Goal: Task Accomplishment & Management: Complete application form

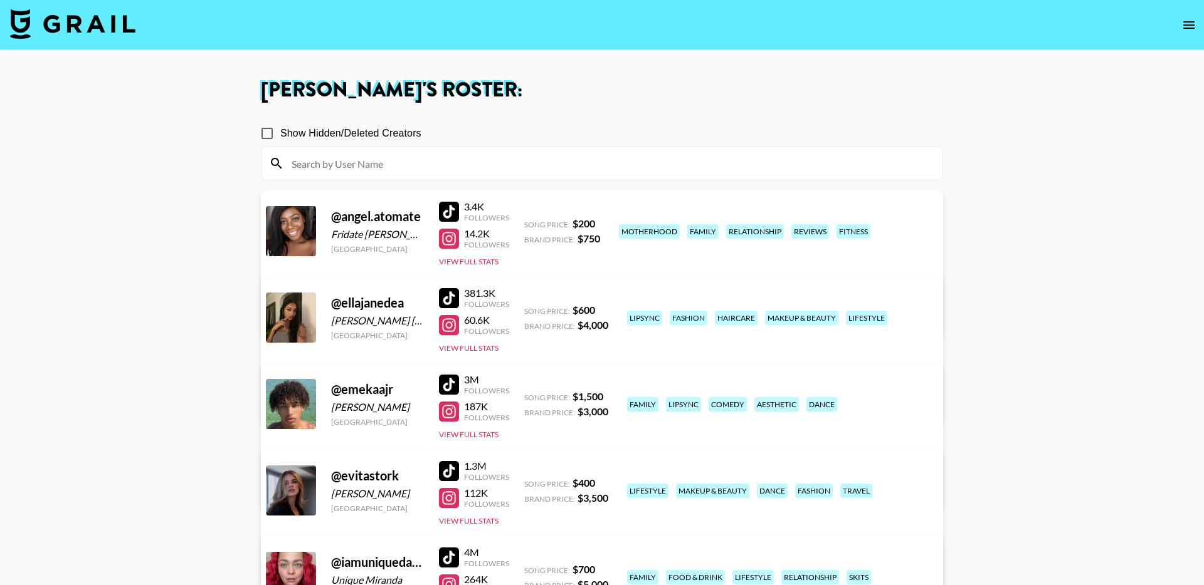
click at [103, 27] on img at bounding box center [72, 24] width 125 height 30
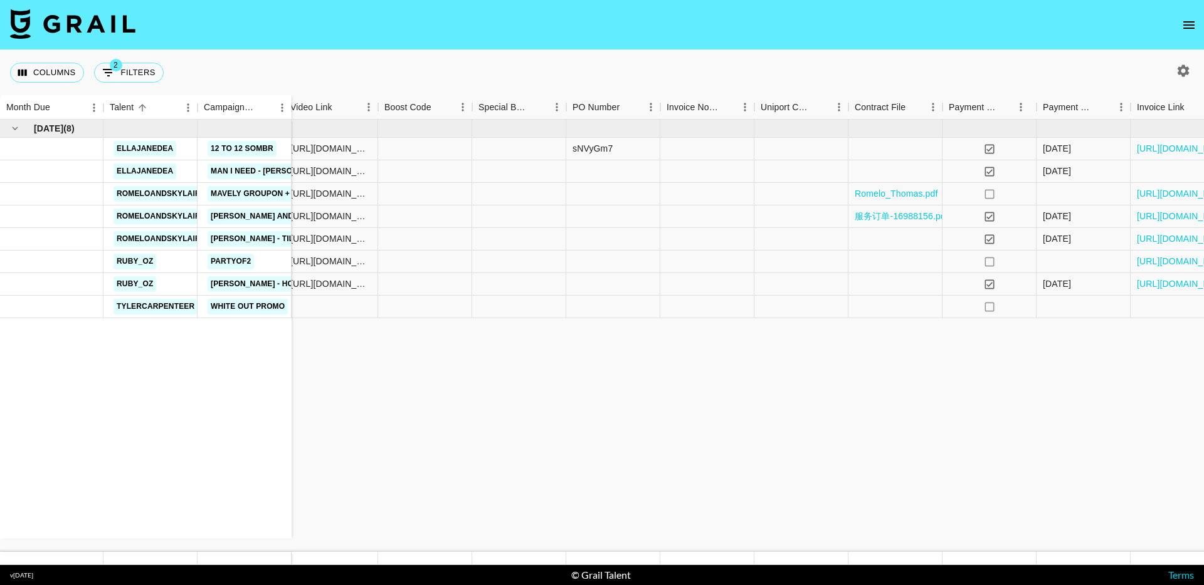
scroll to position [0, 690]
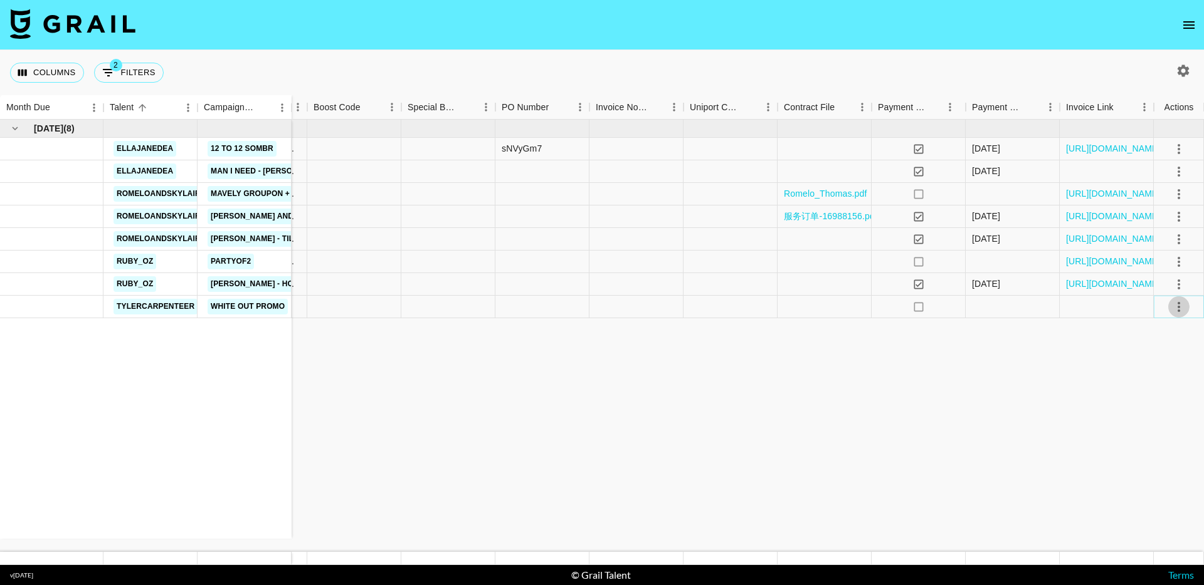
click at [1180, 313] on icon "select merge strategy" at bounding box center [1178, 307] width 15 height 15
click at [1157, 360] on li "Decline" at bounding box center [1162, 356] width 81 height 23
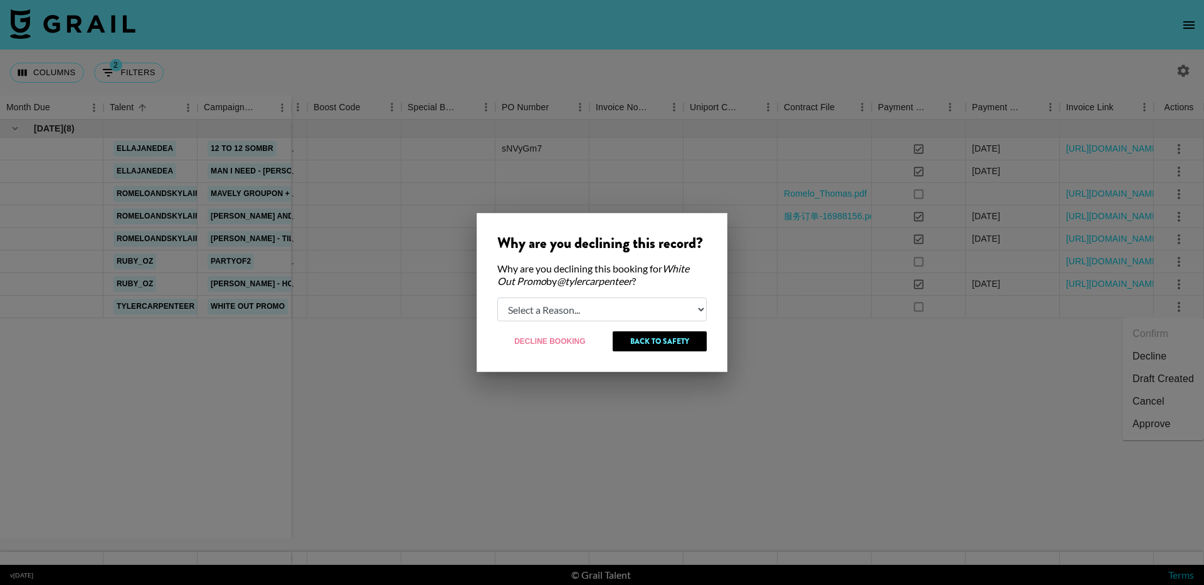
click at [518, 313] on select "Select a Reason... Relogging this deal due to a data issue The [PERSON_NAME] ca…" at bounding box center [601, 310] width 209 height 24
select select "creator_decline"
click at [559, 343] on button "Decline Booking" at bounding box center [550, 342] width 106 height 20
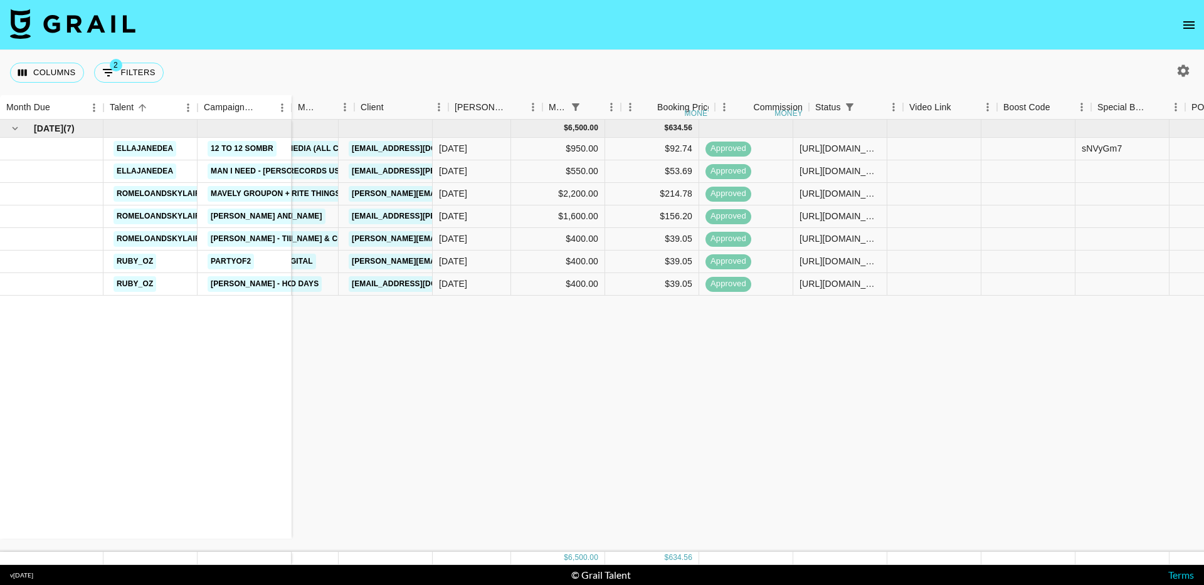
scroll to position [0, 0]
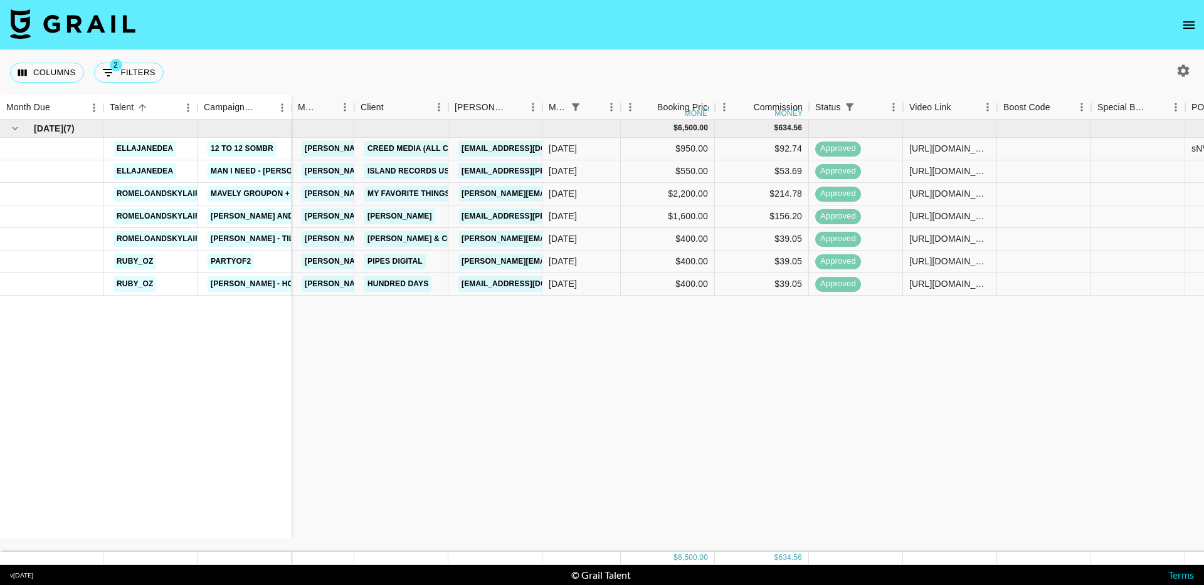
click at [1187, 30] on icon "open drawer" at bounding box center [1188, 25] width 15 height 15
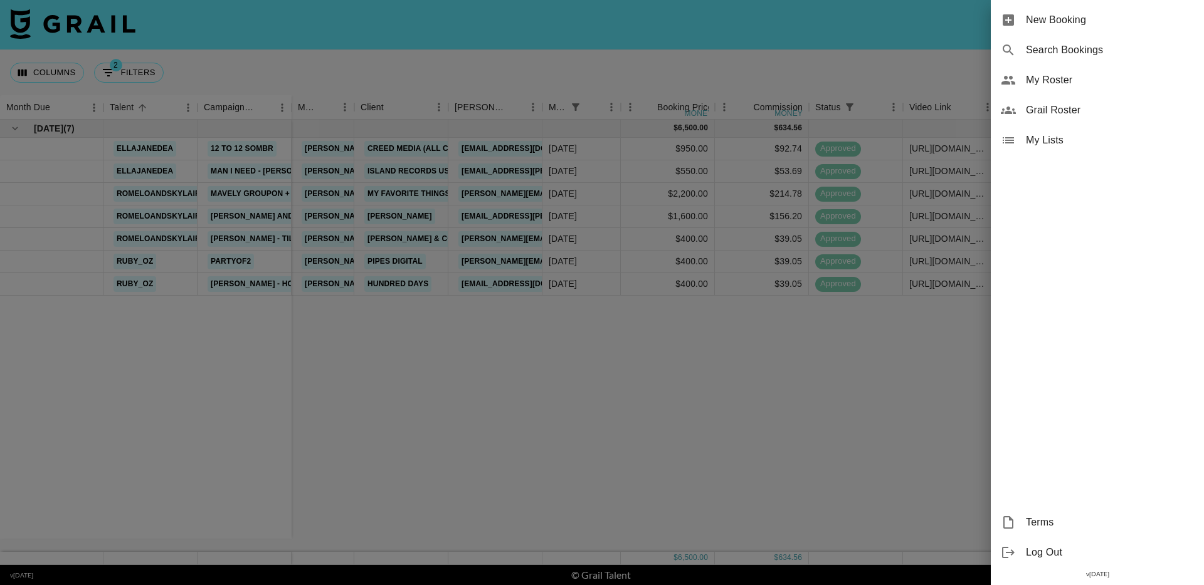
click at [1112, 22] on span "New Booking" at bounding box center [1110, 20] width 168 height 15
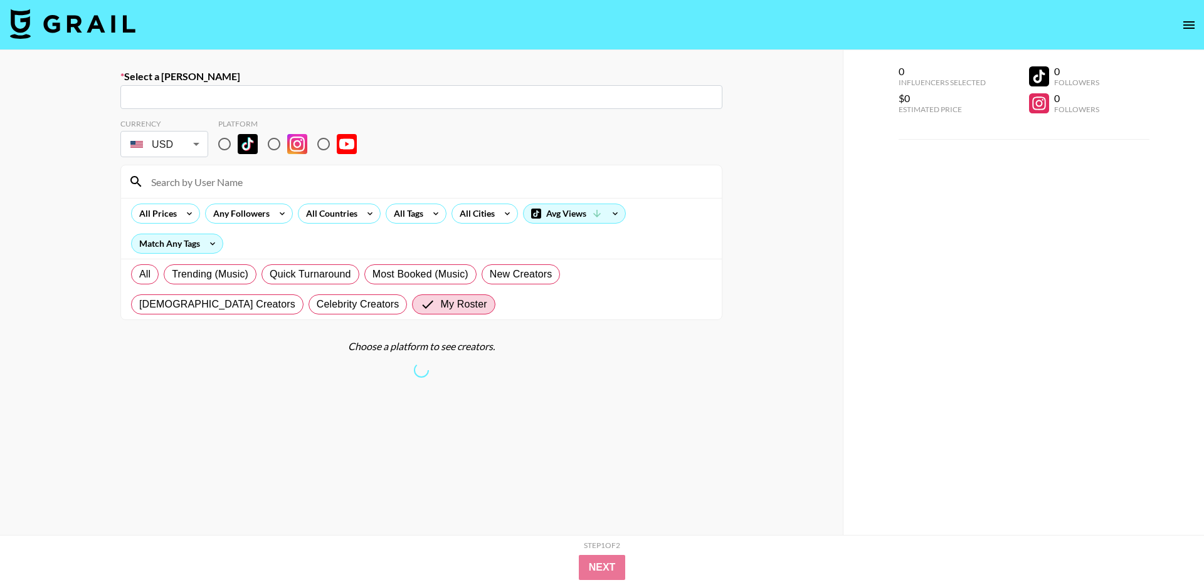
click at [223, 90] on input "text" at bounding box center [421, 97] width 587 height 14
click at [323, 95] on input "text" at bounding box center [421, 97] width 587 height 14
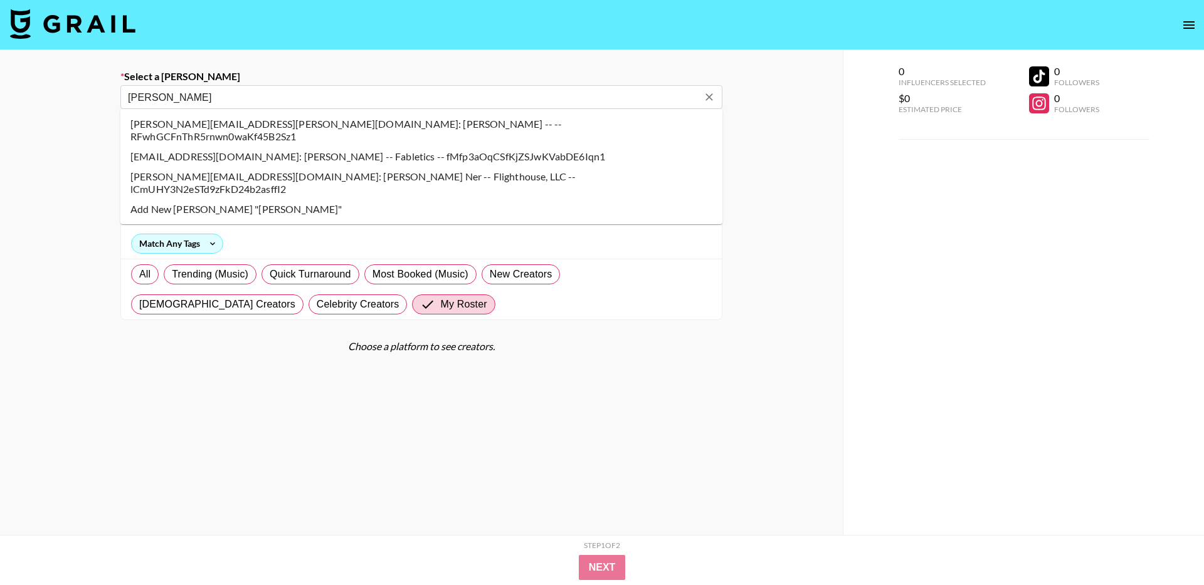
click at [414, 167] on li "[PERSON_NAME][EMAIL_ADDRESS][DOMAIN_NAME]: [PERSON_NAME] Ner -- Flighthouse, LL…" at bounding box center [421, 183] width 602 height 33
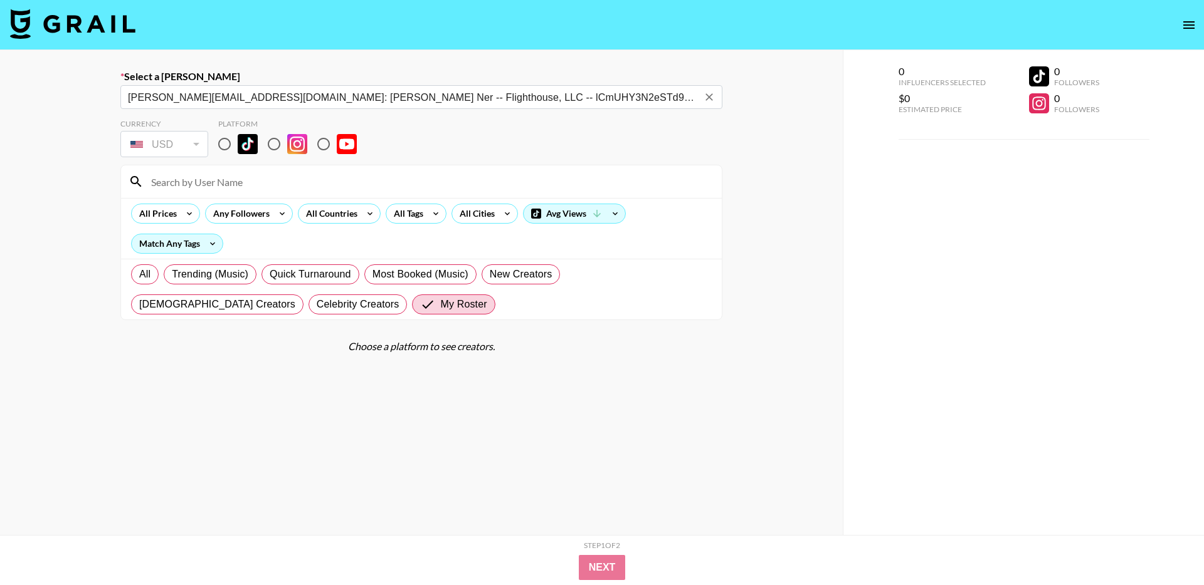
type input "[PERSON_NAME][EMAIL_ADDRESS][DOMAIN_NAME]: [PERSON_NAME] Ner -- Flighthouse, LL…"
click at [224, 142] on input "radio" at bounding box center [224, 144] width 26 height 26
radio input "true"
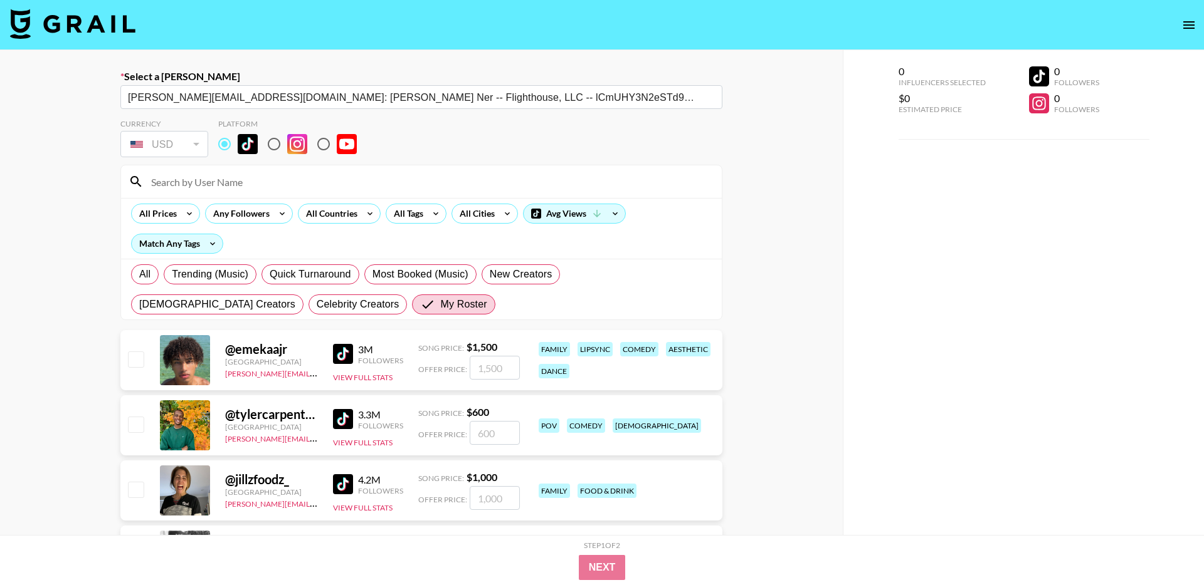
click at [233, 182] on input at bounding box center [429, 182] width 570 height 20
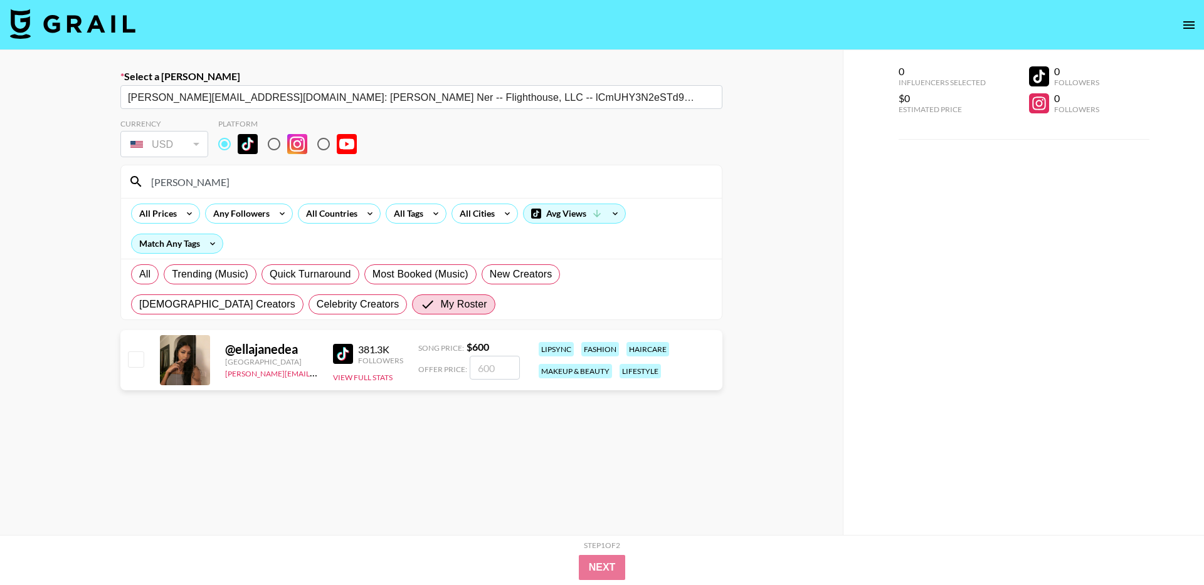
type input "[PERSON_NAME]"
click at [133, 358] on input "checkbox" at bounding box center [135, 359] width 15 height 15
checkbox input "true"
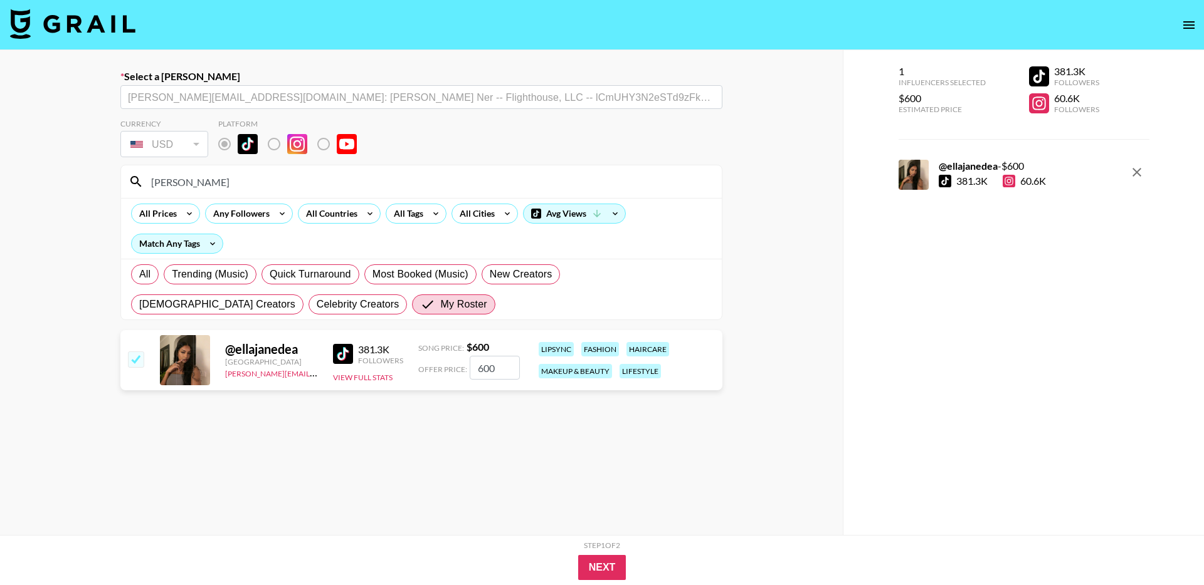
drag, startPoint x: 491, startPoint y: 367, endPoint x: 435, endPoint y: 367, distance: 55.8
click at [438, 367] on div "Offer Price: 600" at bounding box center [469, 368] width 102 height 24
type input "300"
click at [607, 572] on button "Next" at bounding box center [602, 567] width 48 height 25
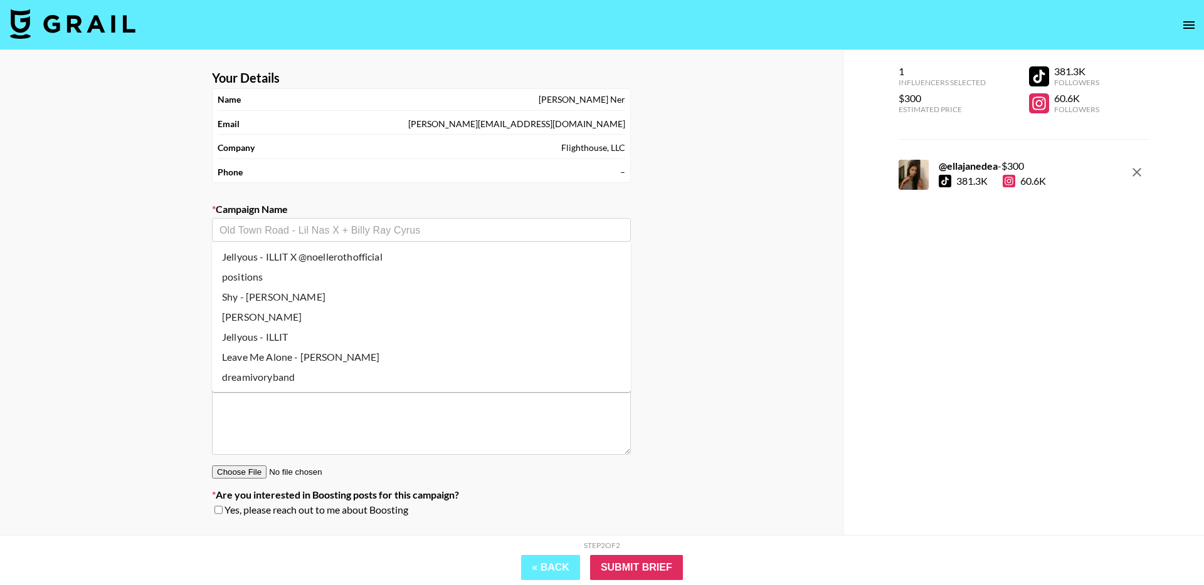
click at [442, 232] on input "text" at bounding box center [421, 230] width 404 height 14
click at [310, 293] on li "Shy - [PERSON_NAME]" at bounding box center [421, 297] width 419 height 20
type input "Shy - [PERSON_NAME]"
type input "[URL][DOMAIN_NAME]"
type textarea "TikTok -- TikTok -- TikTok -- TikTok -- TikTok -- TikTok -- CREATIVE: create a …"
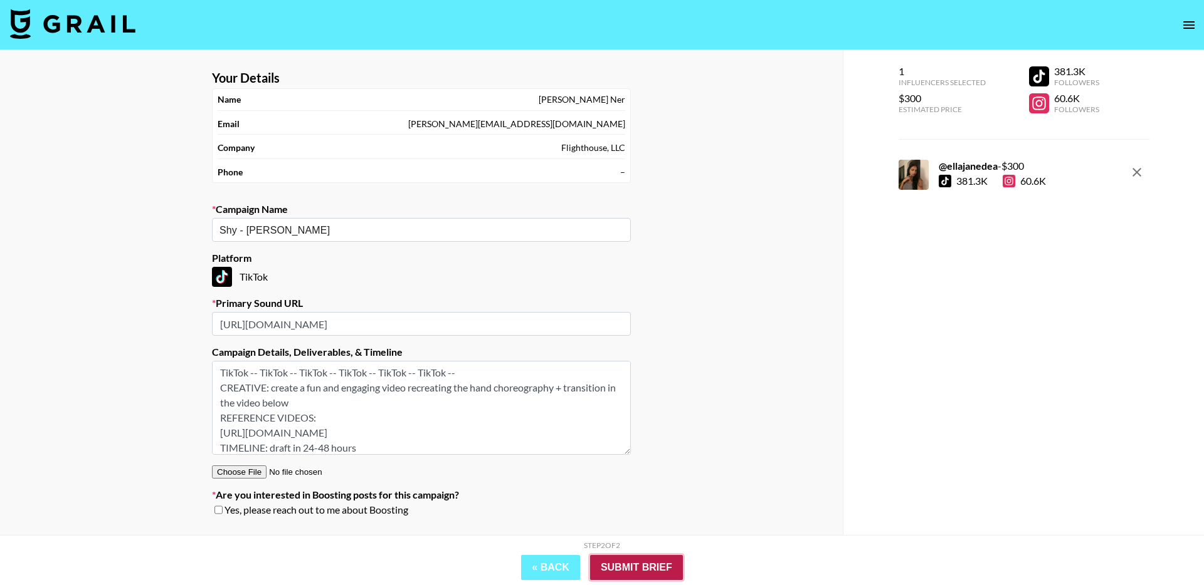
click at [633, 569] on input "Submit Brief" at bounding box center [636, 567] width 93 height 25
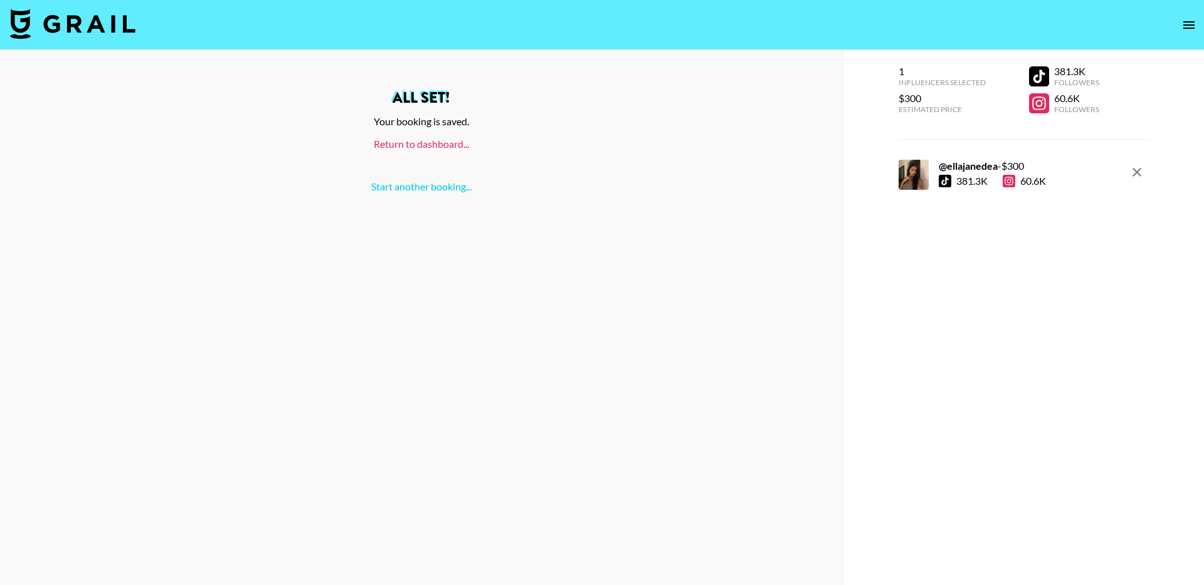
click at [423, 147] on link "Return to dashboard..." at bounding box center [421, 144] width 95 height 12
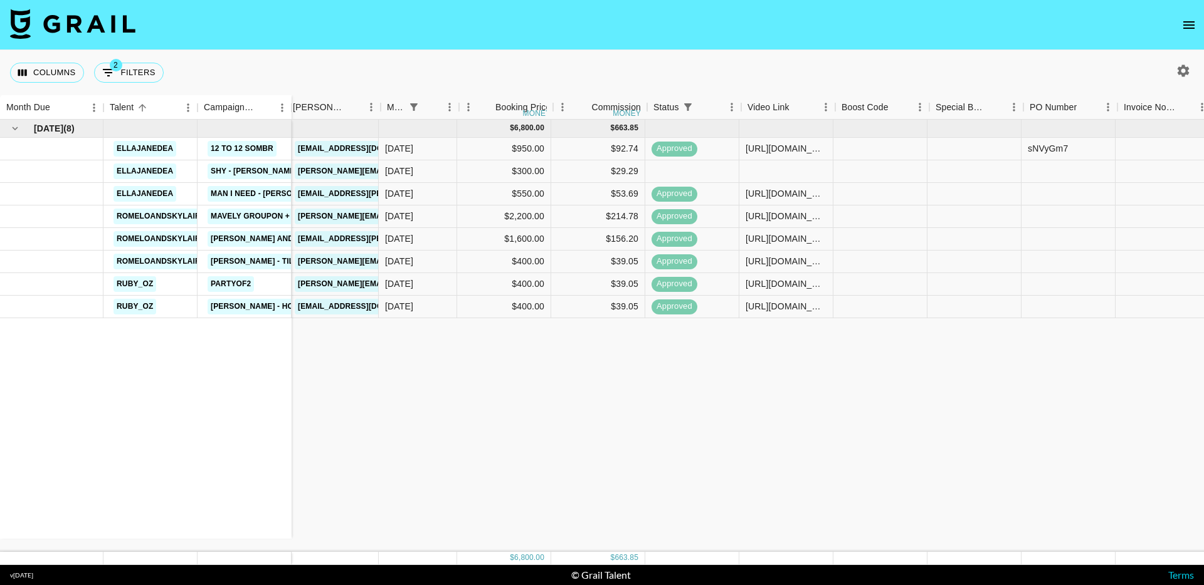
scroll to position [0, 164]
click at [974, 163] on div at bounding box center [974, 171] width 94 height 23
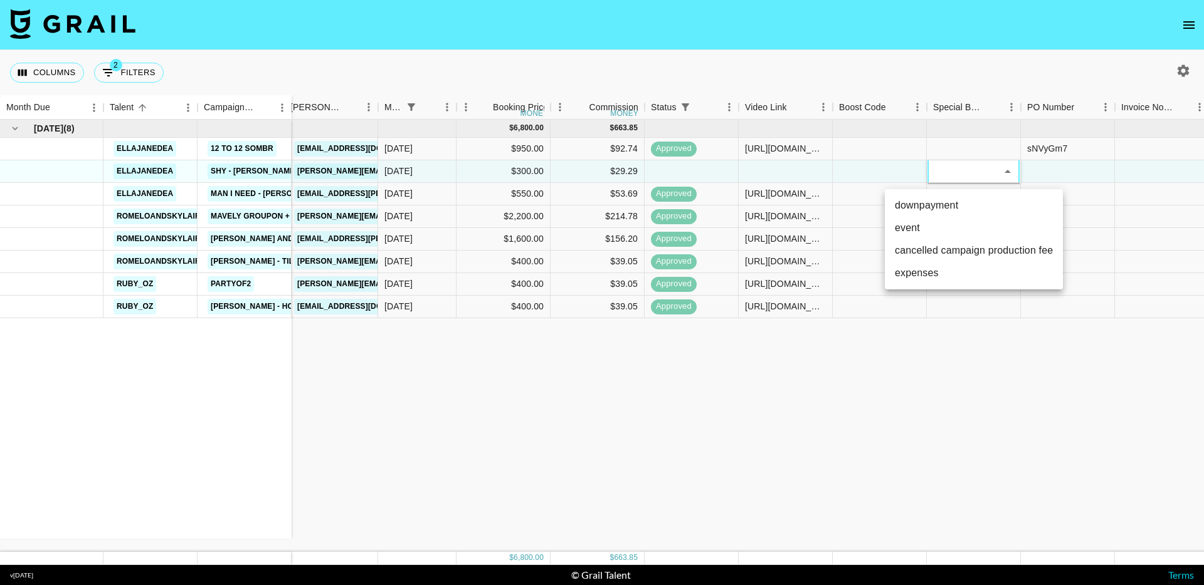
click at [962, 251] on li "cancelled campaign production fee" at bounding box center [974, 250] width 178 height 23
type input "cancelled campaign production fee"
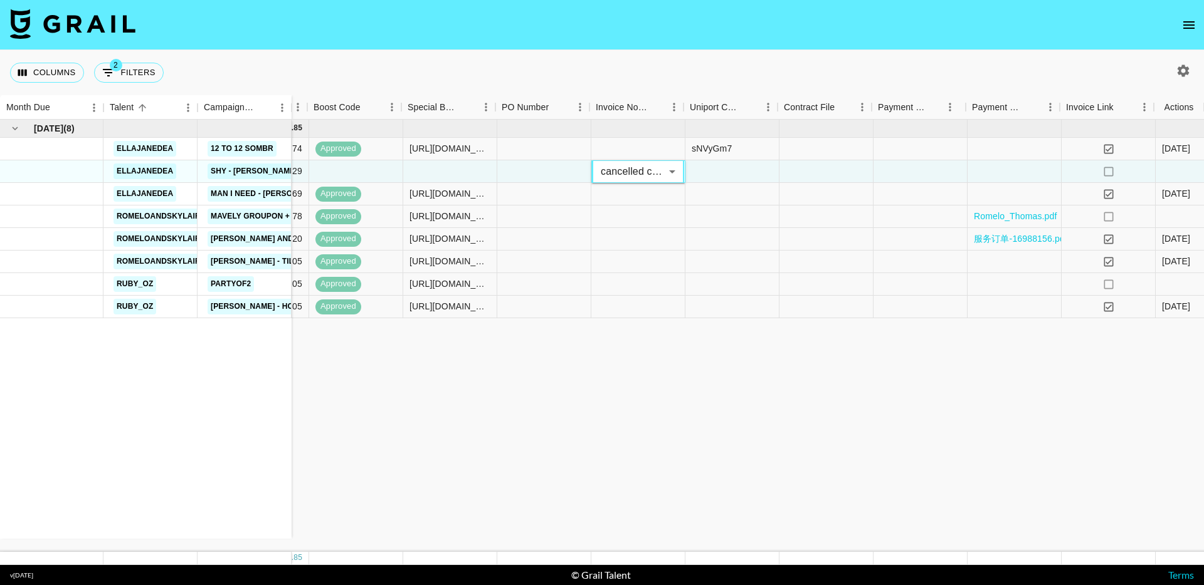
scroll to position [0, 690]
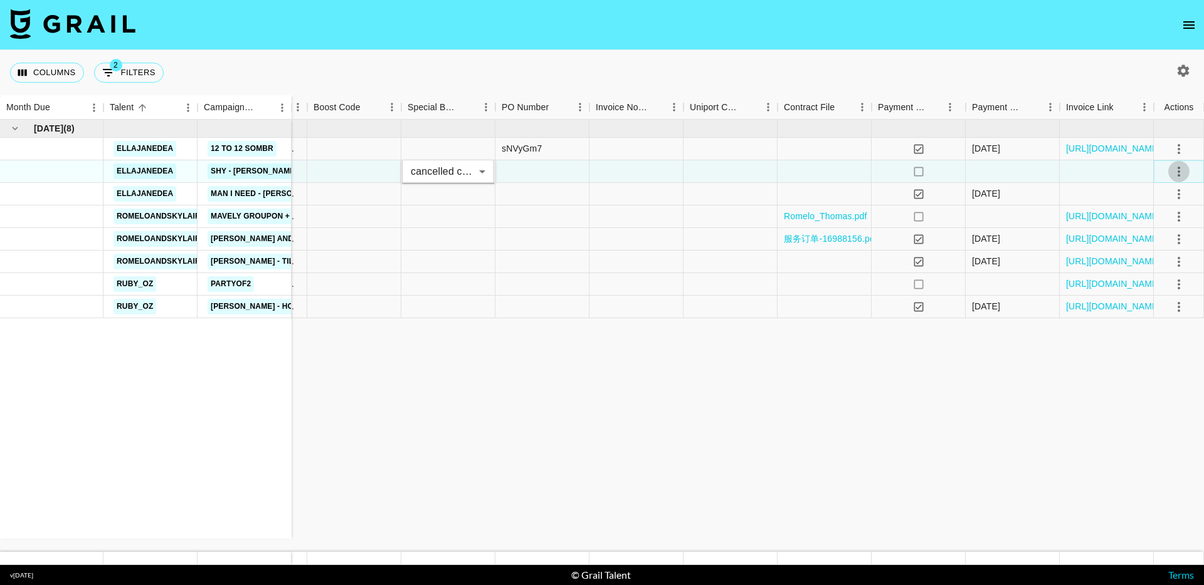
click at [1182, 176] on icon "select merge strategy" at bounding box center [1178, 171] width 15 height 15
click at [1160, 194] on li "Confirm" at bounding box center [1162, 198] width 81 height 23
click at [1158, 289] on div "Approve" at bounding box center [1151, 288] width 38 height 15
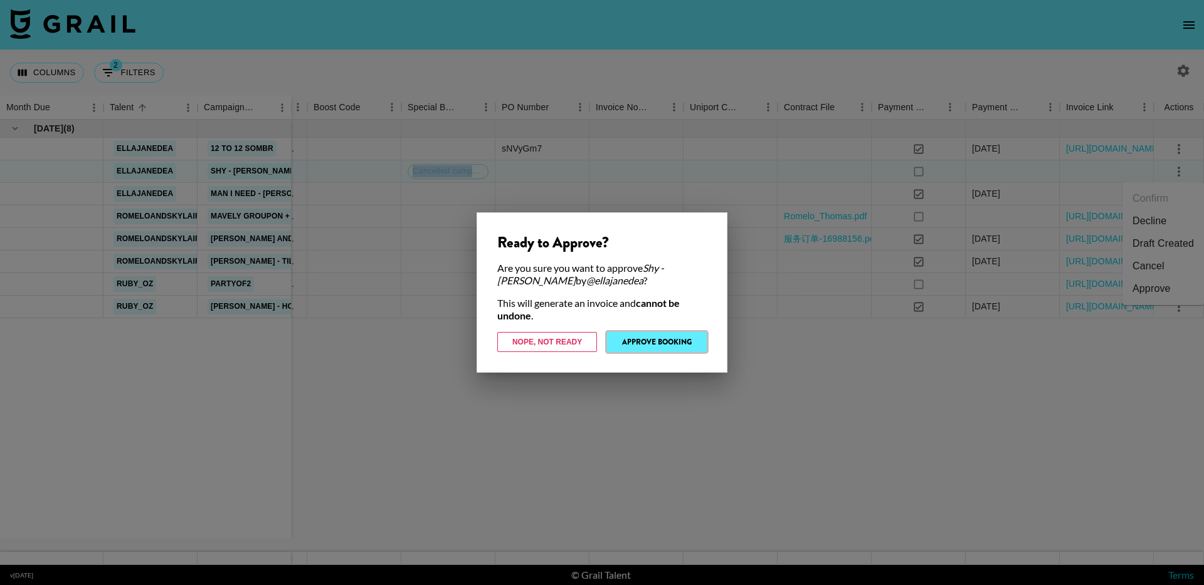
click at [660, 341] on button "Approve Booking" at bounding box center [657, 342] width 100 height 20
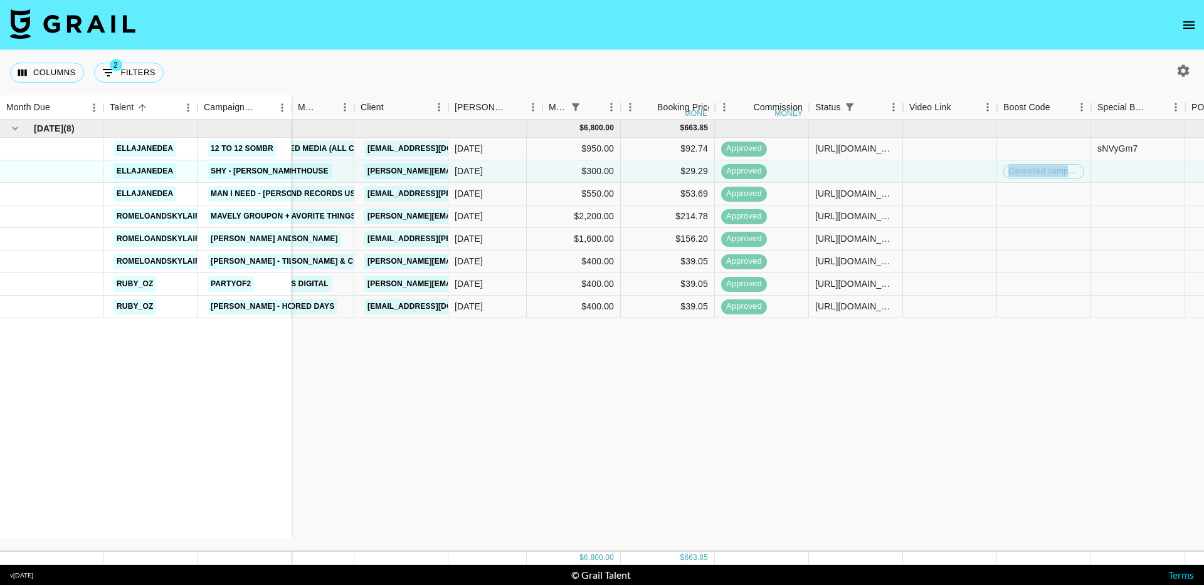
scroll to position [0, 0]
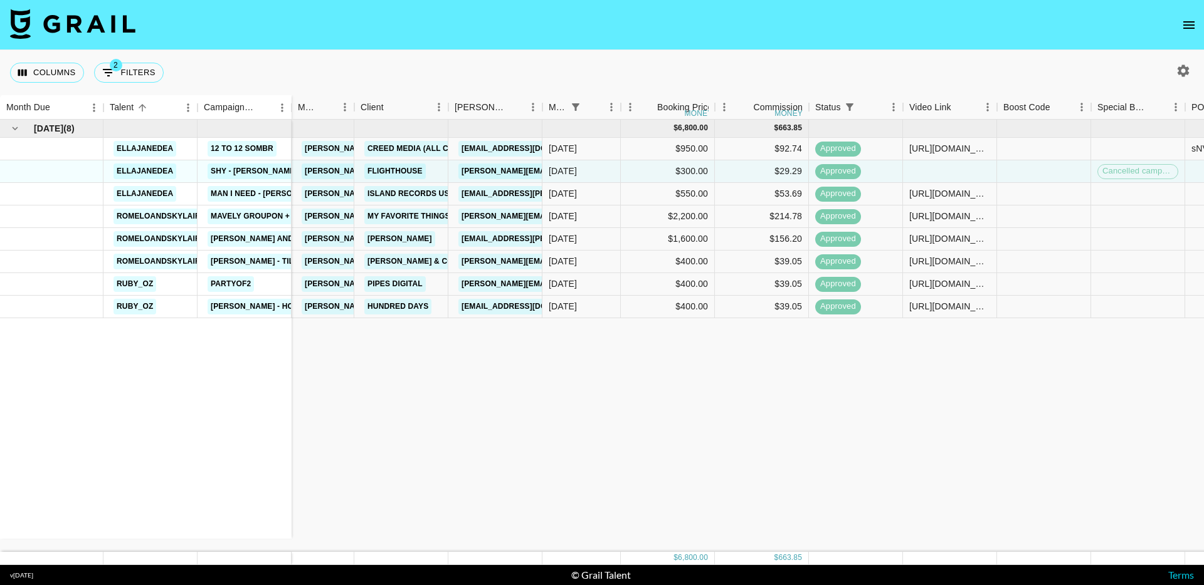
click at [718, 394] on div "Aug '25 ( 8 ) ellajanedea 12 to 12 sombr ellajanedea Shy - Renee Rapp ellajaned…" at bounding box center [946, 336] width 1893 height 433
click at [540, 362] on div "Aug '25 ( 8 ) ellajanedea 12 to 12 sombr ellajanedea Shy - Renee Rapp ellajaned…" at bounding box center [946, 336] width 1893 height 433
